Goal: Information Seeking & Learning: Find specific page/section

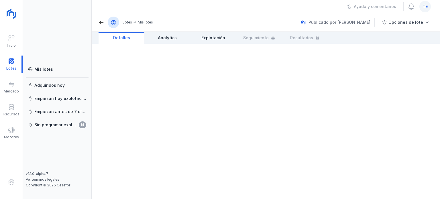
click at [424, 7] on span "te" at bounding box center [425, 7] width 5 height 6
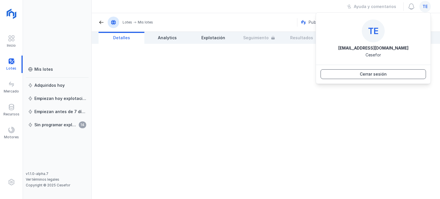
click at [367, 72] on div "Cerrar sesión" at bounding box center [373, 74] width 27 height 6
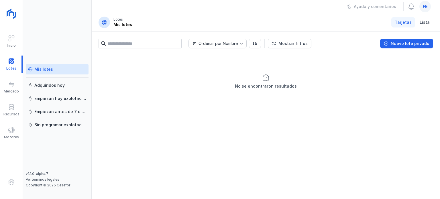
click at [52, 70] on div "Mis lotes" at bounding box center [57, 69] width 58 height 6
click at [9, 68] on div at bounding box center [11, 64] width 23 height 17
click at [13, 114] on div "Recursos" at bounding box center [11, 114] width 16 height 5
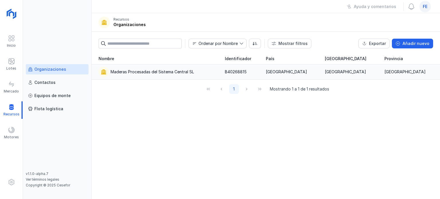
click at [122, 74] on div "Maderas Procesadas del Sistema Central SL" at bounding box center [152, 72] width 83 height 6
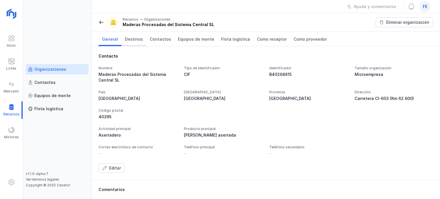
click at [139, 38] on span "Destinos" at bounding box center [134, 39] width 18 height 6
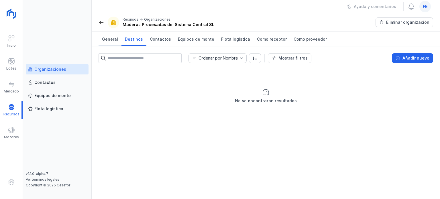
click at [110, 38] on span "General" at bounding box center [110, 39] width 16 height 6
